Goal: Task Accomplishment & Management: Manage account settings

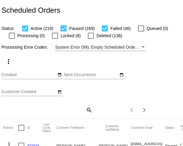
click at [88, 109] on mat-icon "search" at bounding box center [88, 110] width 7 height 9
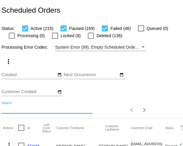
click at [59, 109] on input "Search" at bounding box center [47, 109] width 91 height 5
click at [24, 109] on input "Search" at bounding box center [47, 109] width 91 height 5
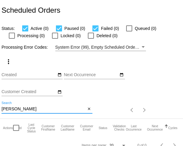
scroll to position [8, 0]
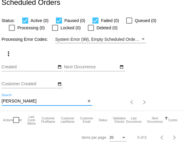
click at [57, 102] on input "[PERSON_NAME]" at bounding box center [44, 101] width 84 height 5
drag, startPoint x: 57, startPoint y: 102, endPoint x: -15, endPoint y: 98, distance: 71.9
click at [0, 98] on html "Scheduled Orders Status: Active (0) Paused (0) Failed (0) Queued (0) Processing…" at bounding box center [91, 73] width 183 height 146
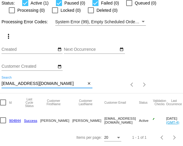
scroll to position [0, 0]
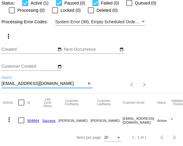
type input "[EMAIL_ADDRESS][DOMAIN_NAME]"
click at [32, 120] on link "904844" at bounding box center [33, 121] width 12 height 4
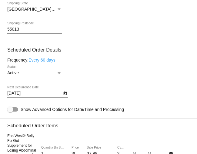
scroll to position [354, 0]
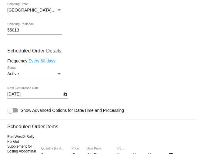
click at [59, 76] on div "Status" at bounding box center [58, 74] width 5 height 5
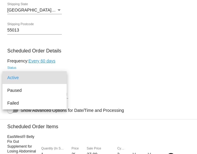
click at [131, 53] on div at bounding box center [98, 77] width 197 height 154
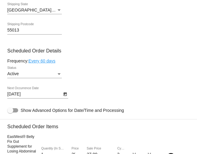
scroll to position [351, 0]
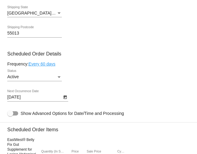
click at [57, 79] on div "Status" at bounding box center [58, 77] width 5 height 5
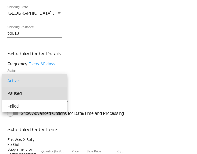
click at [25, 94] on span "Paused" at bounding box center [34, 93] width 55 height 13
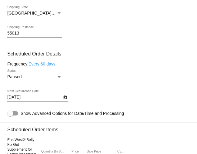
click at [127, 80] on div "Paused Status" at bounding box center [98, 77] width 183 height 17
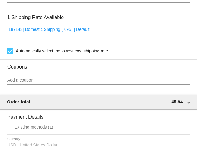
scroll to position [671, 0]
